Goal: Task Accomplishment & Management: Manage account settings

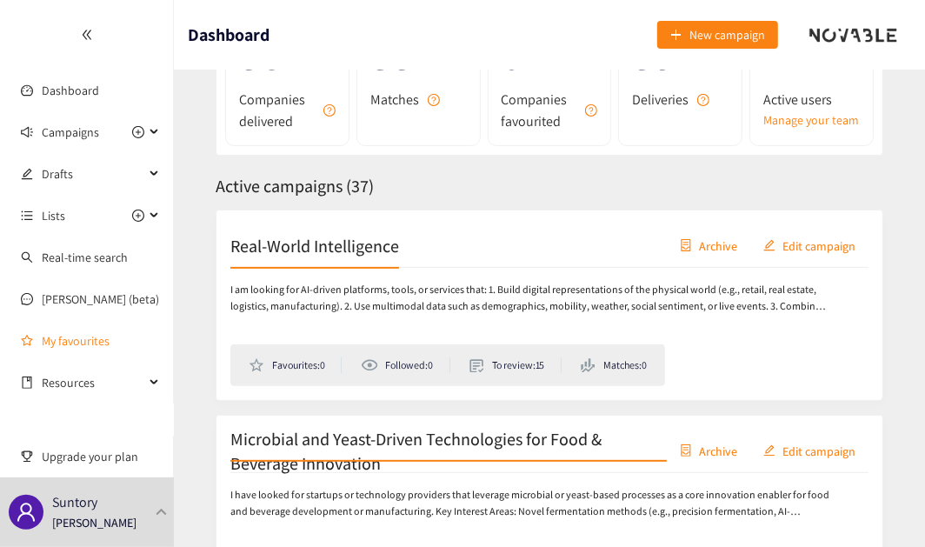
scroll to position [78, 0]
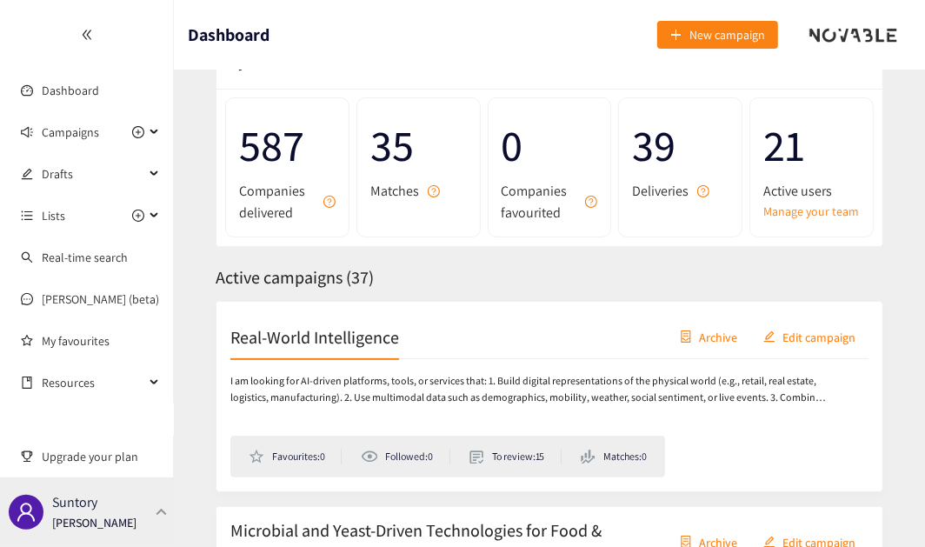
click at [78, 400] on p "Suntory" at bounding box center [74, 502] width 45 height 22
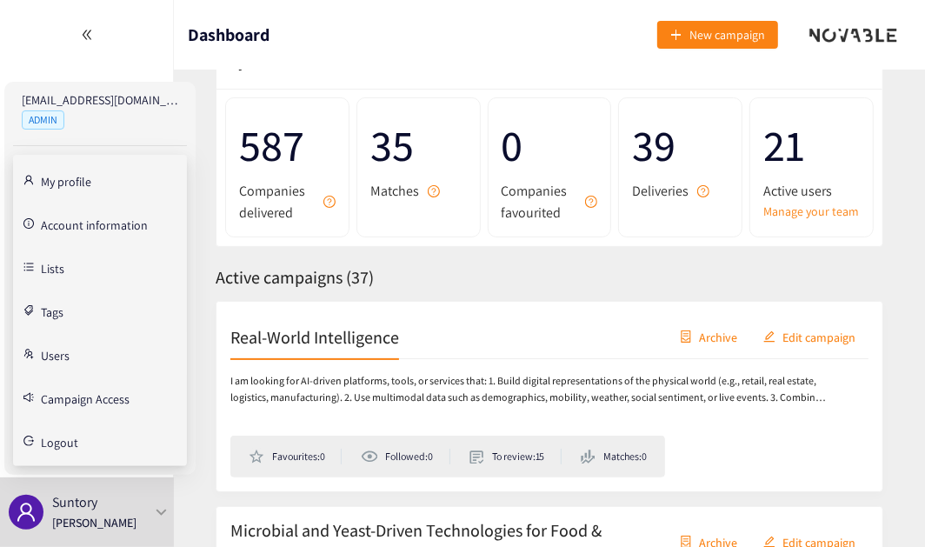
click at [55, 362] on link "Users" at bounding box center [55, 354] width 29 height 16
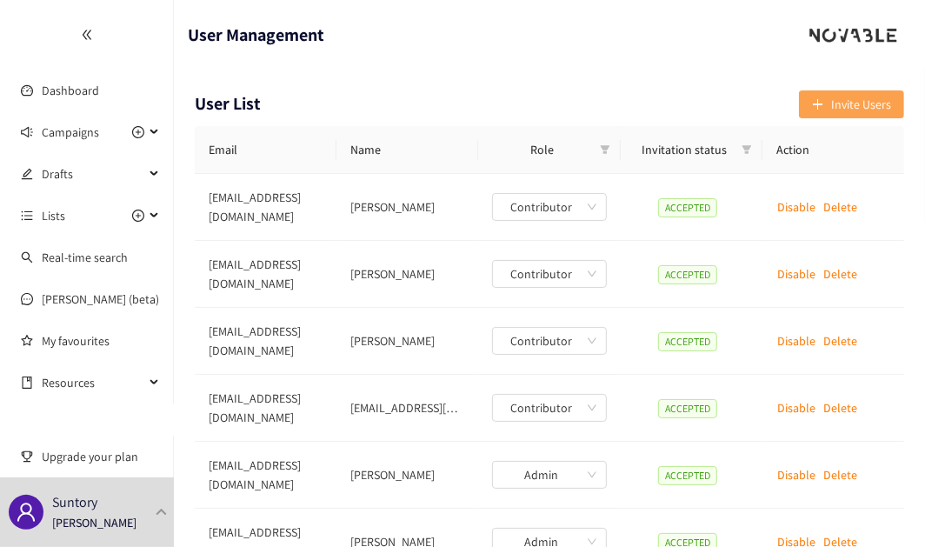
click at [682, 97] on span "Invite Users" at bounding box center [861, 104] width 60 height 19
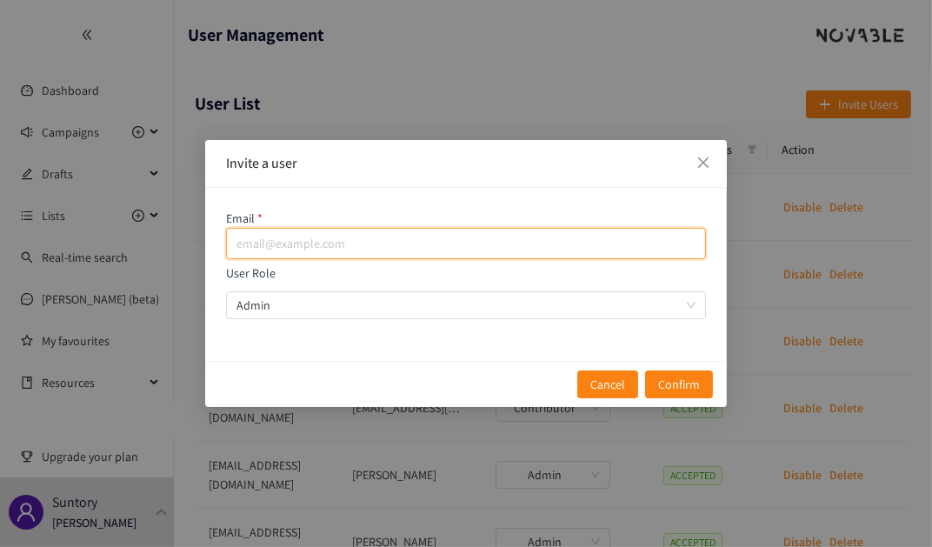
click at [410, 243] on input "email" at bounding box center [466, 243] width 480 height 31
paste input "[PERSON_NAME][EMAIL_ADDRESS][DOMAIN_NAME]"
type input "[PERSON_NAME][EMAIL_ADDRESS][DOMAIN_NAME]"
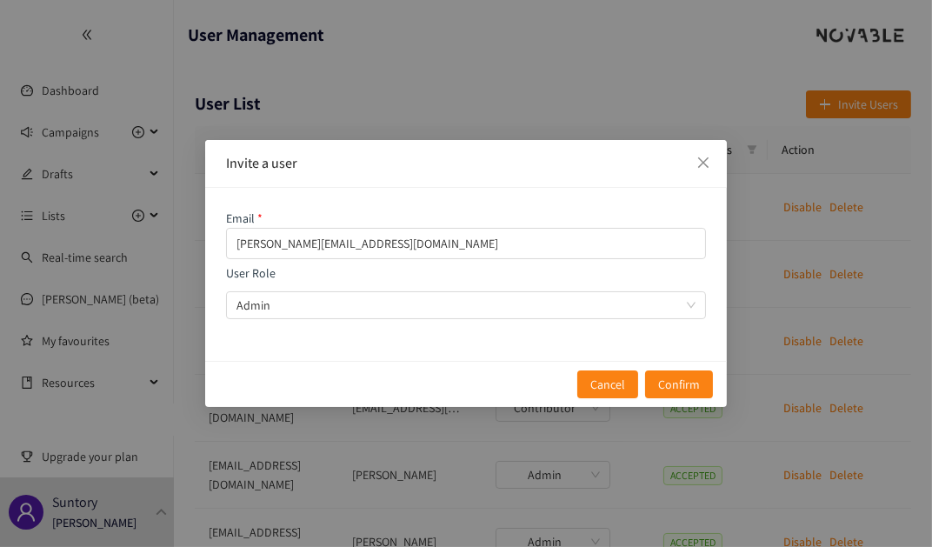
click at [460, 188] on div "Email [PERSON_NAME][EMAIL_ADDRESS][DOMAIN_NAME] User Role Admin" at bounding box center [466, 274] width 522 height 173
click at [434, 302] on span "Admin" at bounding box center [465, 305] width 459 height 26
click at [434, 302] on input "User Role Admin" at bounding box center [459, 305] width 447 height 26
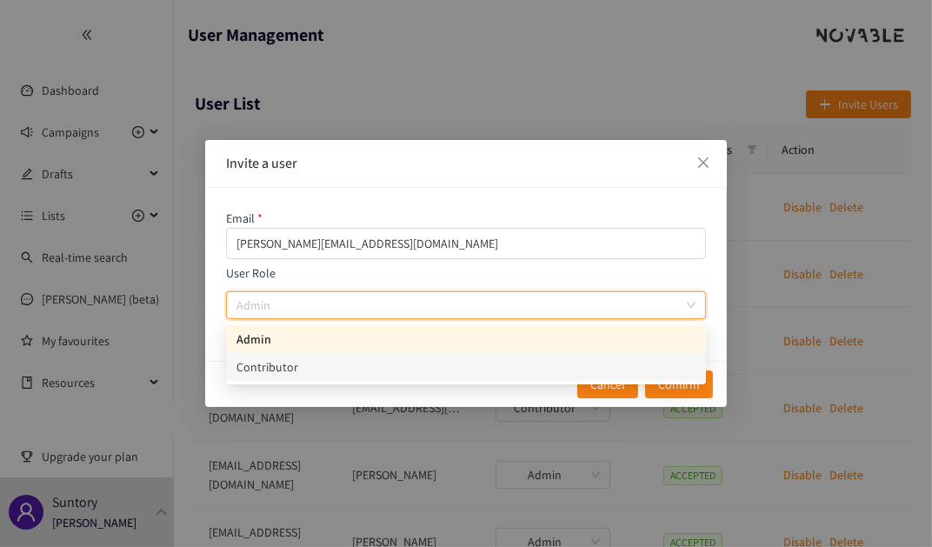
click at [408, 362] on div "Contributor" at bounding box center [465, 366] width 459 height 19
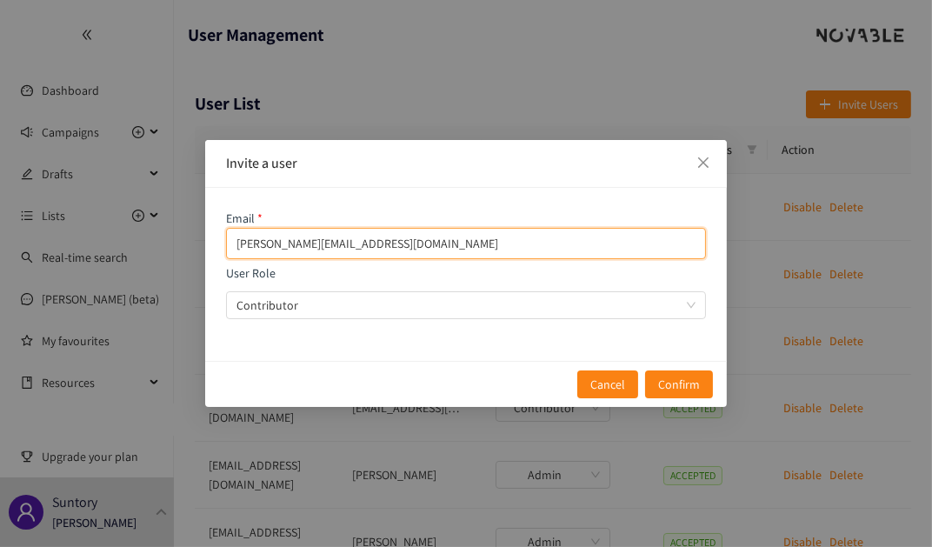
click at [437, 237] on input "[PERSON_NAME][EMAIL_ADDRESS][DOMAIN_NAME]" at bounding box center [466, 243] width 480 height 31
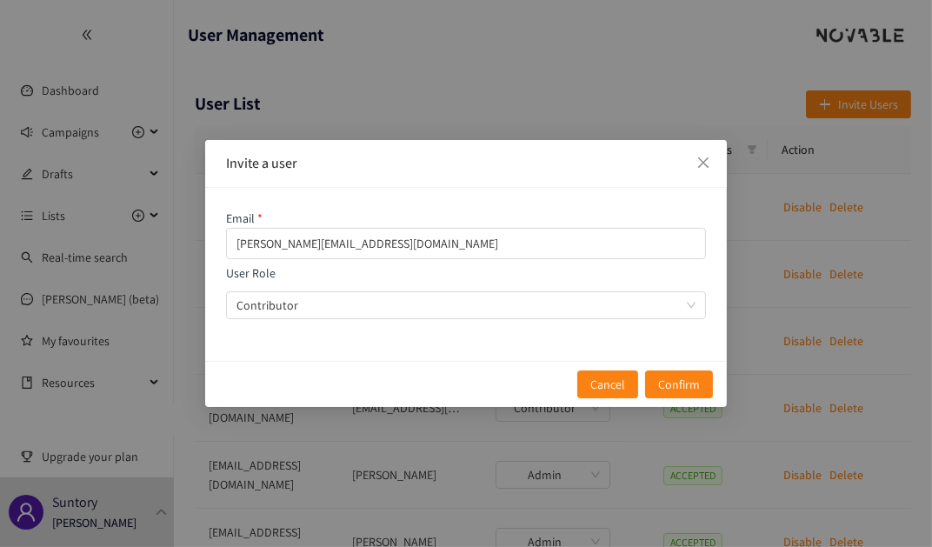
click at [387, 216] on div "Email [PERSON_NAME][EMAIL_ADDRESS][DOMAIN_NAME]" at bounding box center [466, 234] width 480 height 50
click at [682, 382] on span "Confirm" at bounding box center [679, 384] width 42 height 19
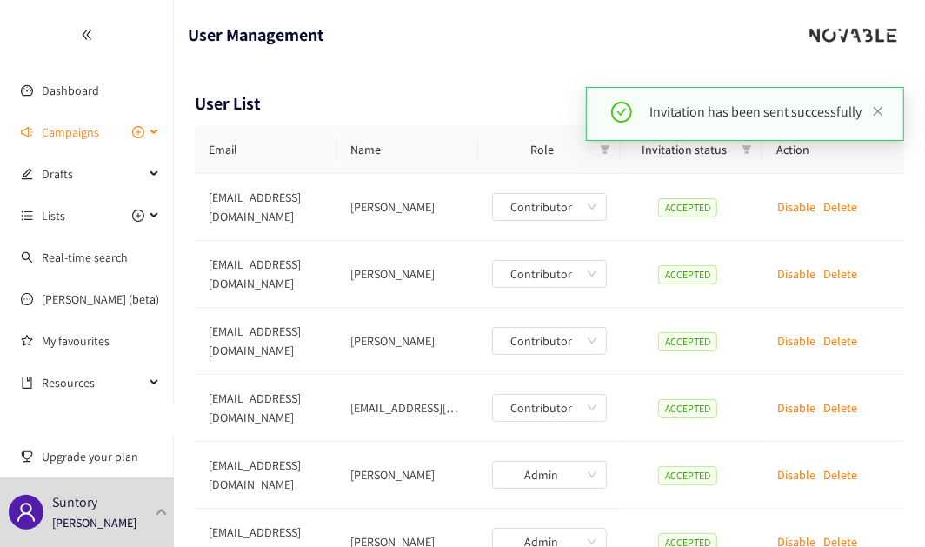
click at [49, 138] on span "Campaigns" at bounding box center [70, 132] width 57 height 35
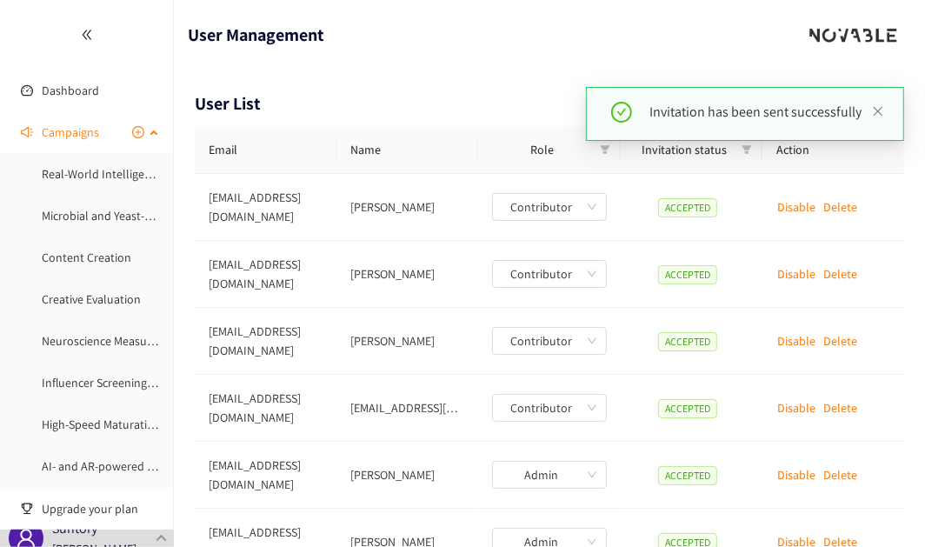
click at [49, 138] on span "Campaigns" at bounding box center [70, 132] width 57 height 35
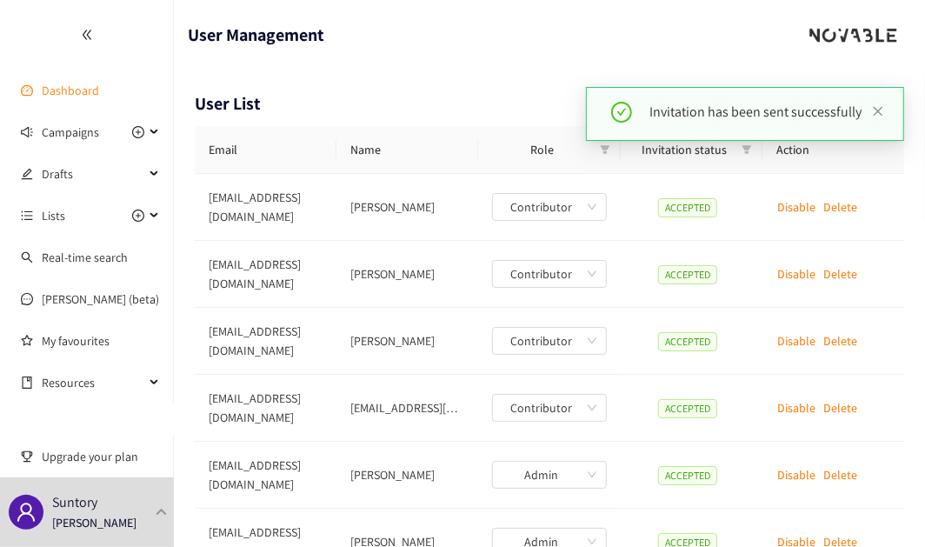
click at [57, 83] on link "Dashboard" at bounding box center [70, 91] width 57 height 16
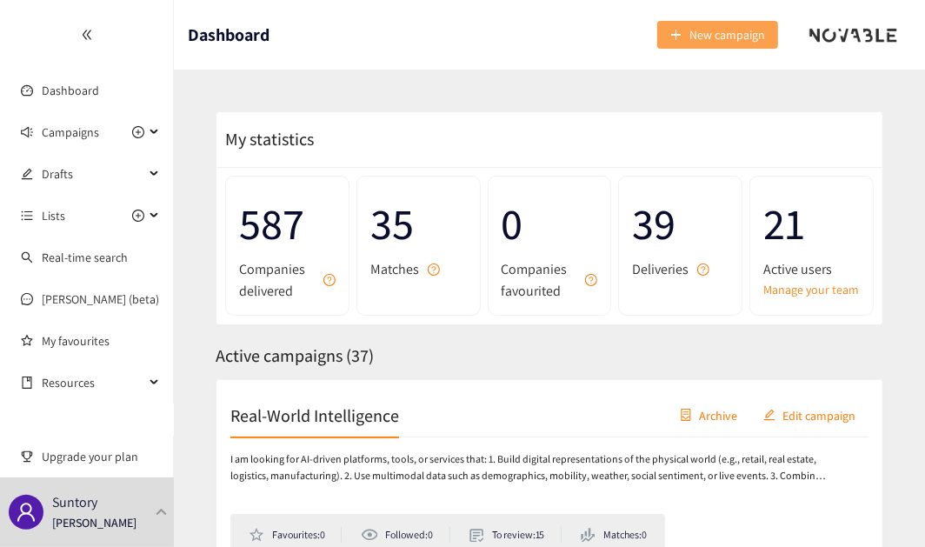
click at [682, 40] on button "New campaign" at bounding box center [717, 35] width 121 height 28
